Goal: Information Seeking & Learning: Learn about a topic

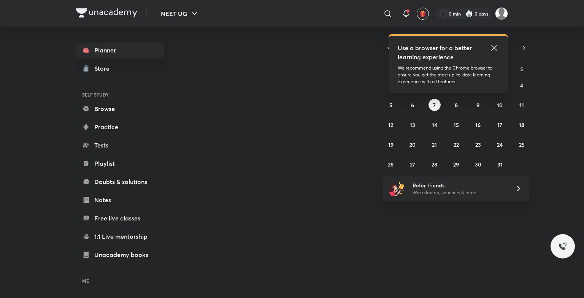
click at [491, 48] on icon at bounding box center [494, 47] width 9 height 9
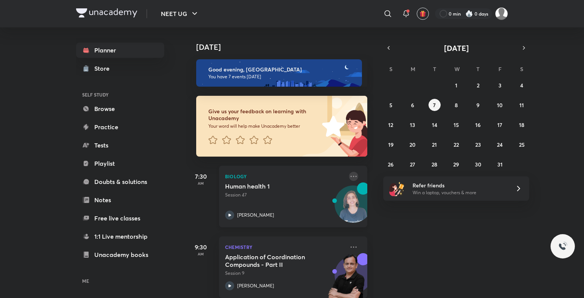
click at [350, 175] on icon at bounding box center [353, 176] width 9 height 9
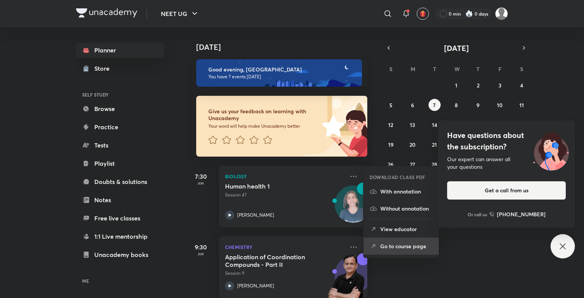
click at [405, 248] on p "Go to course page" at bounding box center [406, 246] width 53 height 8
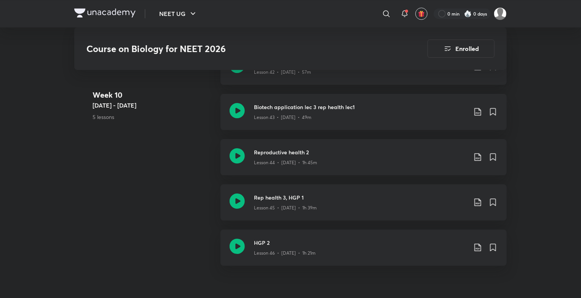
scroll to position [2646, 0]
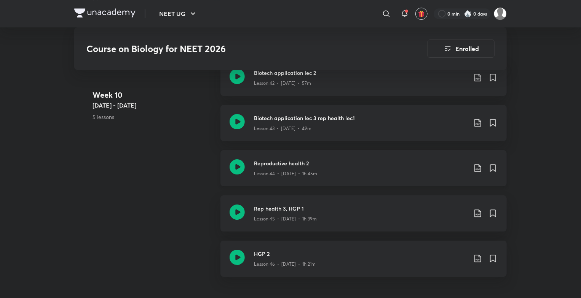
click at [323, 164] on h3 "Reproductive health 2" at bounding box center [360, 163] width 213 height 8
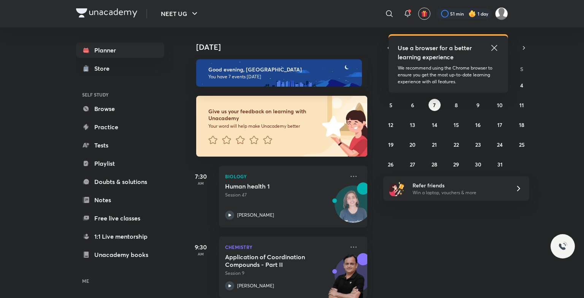
click at [498, 47] on icon at bounding box center [494, 47] width 9 height 9
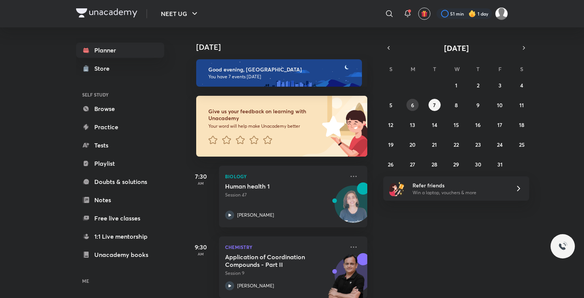
click at [414, 104] on abbr "6" at bounding box center [412, 105] width 3 height 7
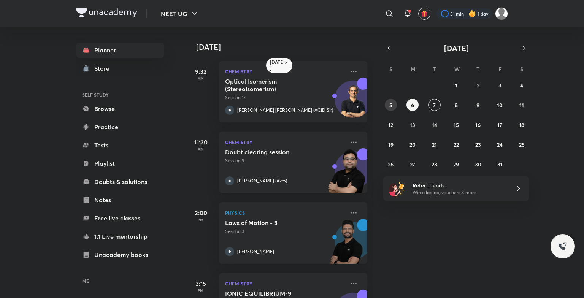
click at [392, 103] on abbr "5" at bounding box center [391, 105] width 3 height 7
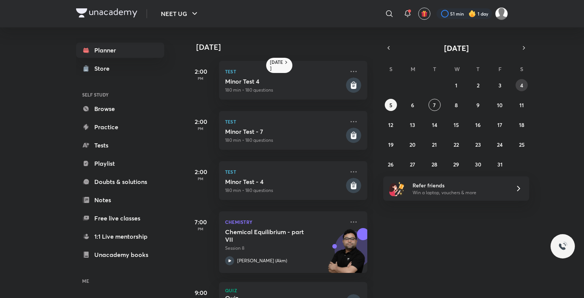
click at [517, 87] on button "4" at bounding box center [522, 85] width 12 height 12
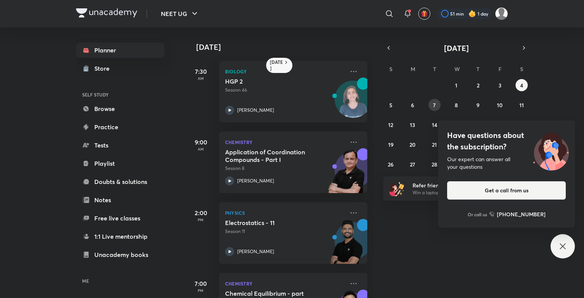
click at [436, 104] on button "7" at bounding box center [435, 105] width 12 height 12
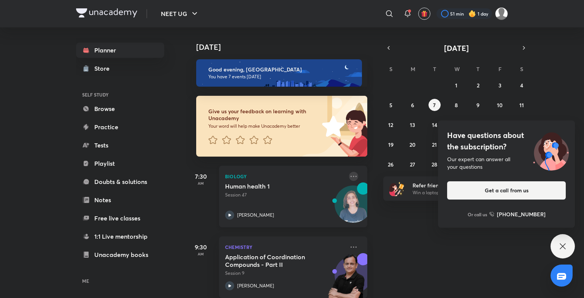
click at [351, 175] on icon at bounding box center [353, 176] width 9 height 9
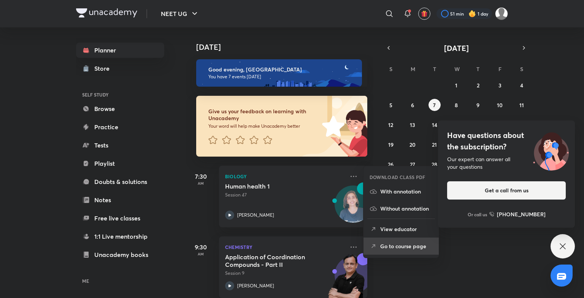
click at [409, 241] on li "Go to course page" at bounding box center [401, 246] width 75 height 17
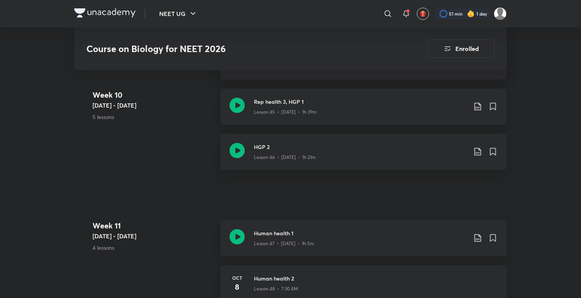
scroll to position [2757, 0]
